Goal: Information Seeking & Learning: Learn about a topic

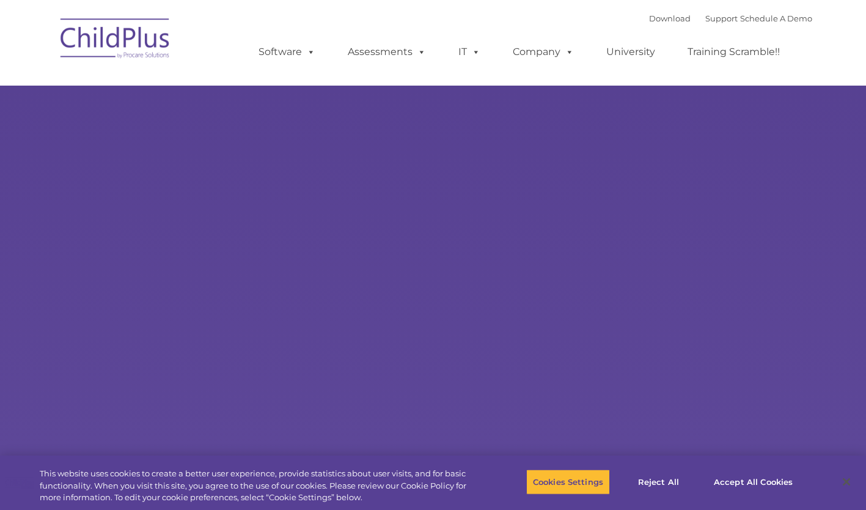
select select "MEDIUM"
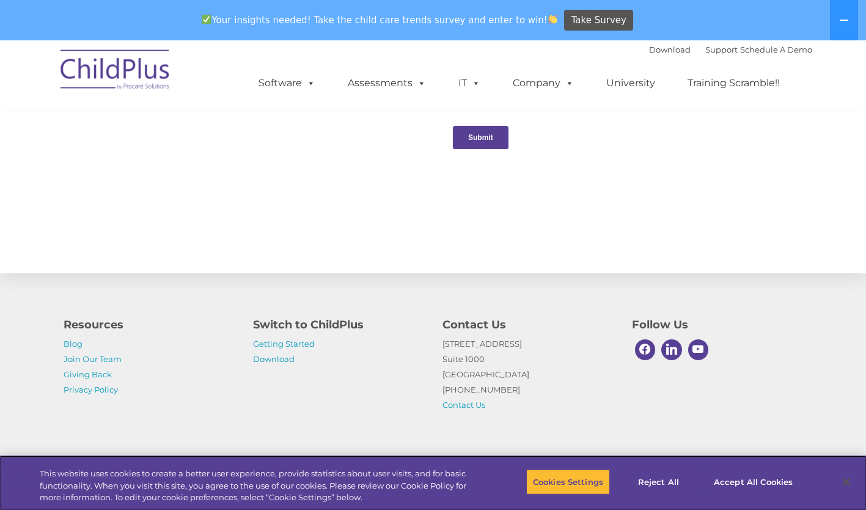
scroll to position [1319, 0]
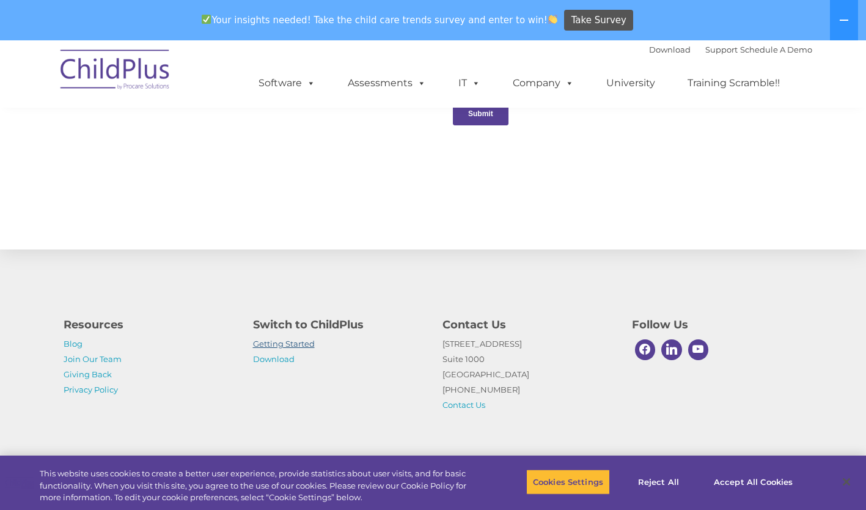
click at [282, 348] on link "Getting Started" at bounding box center [284, 344] width 62 height 10
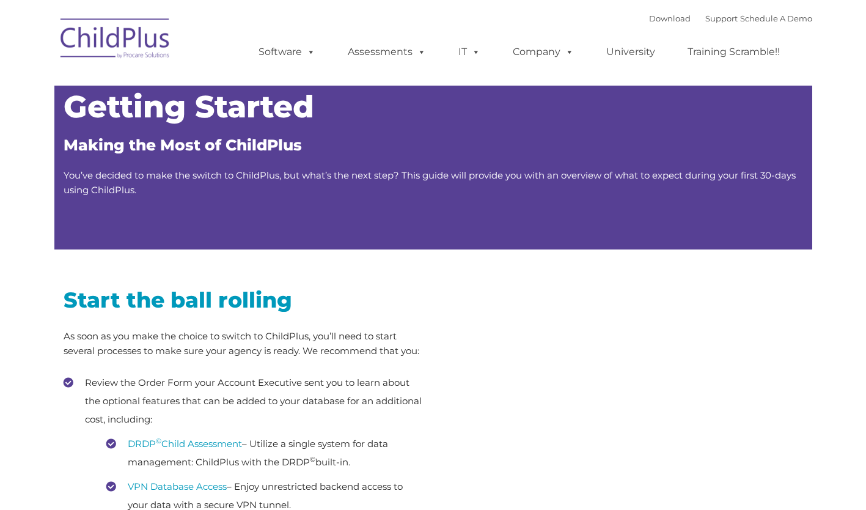
type input ""
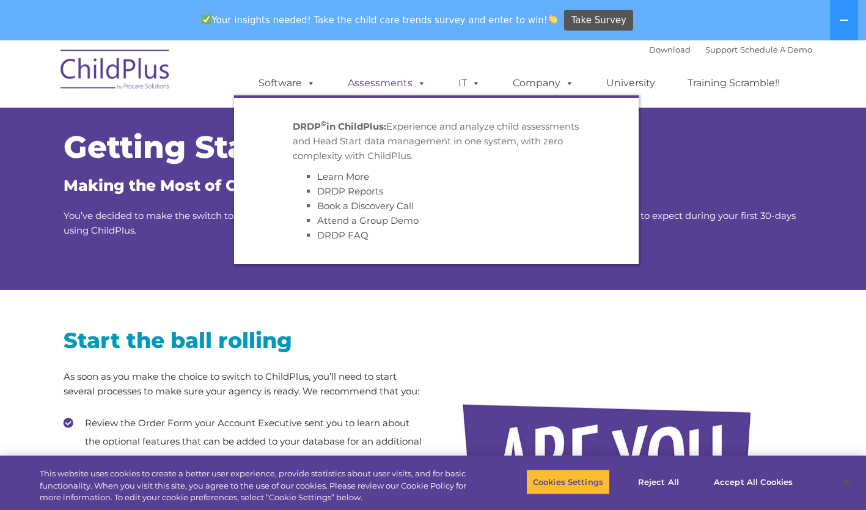
click at [375, 88] on link "Assessments" at bounding box center [386, 83] width 103 height 24
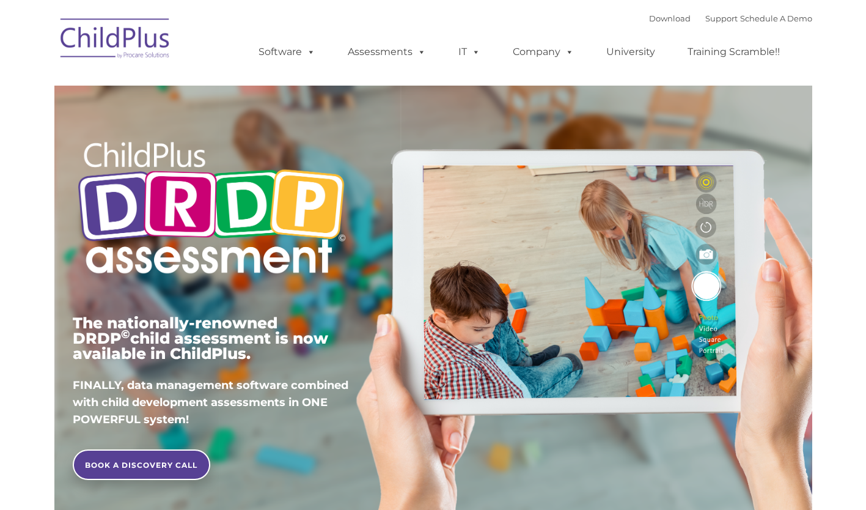
type input ""
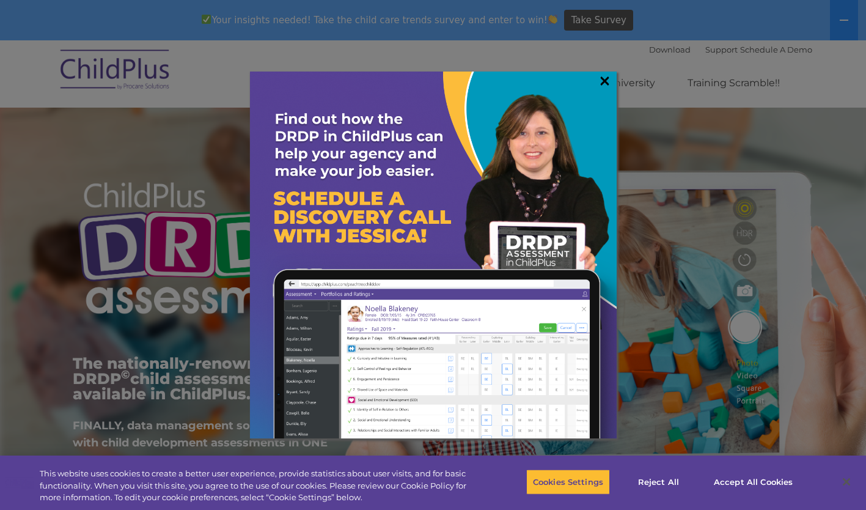
click at [604, 78] on link "×" at bounding box center [605, 81] width 14 height 12
